Goal: Submit feedback/report problem

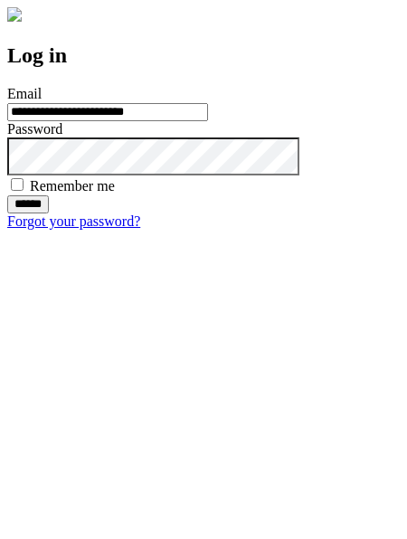
type input "**********"
click at [49, 214] on input "******" at bounding box center [28, 204] width 42 height 18
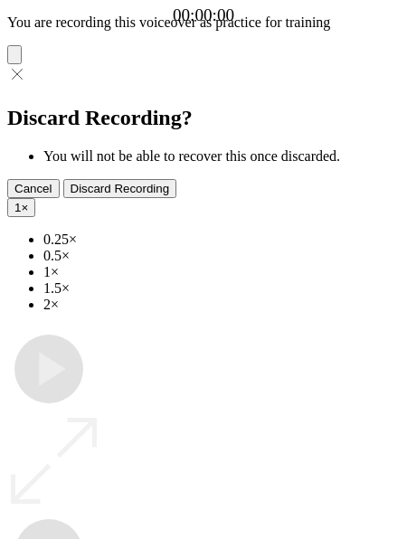
type input "**********"
